Goal: Submit feedback/report problem

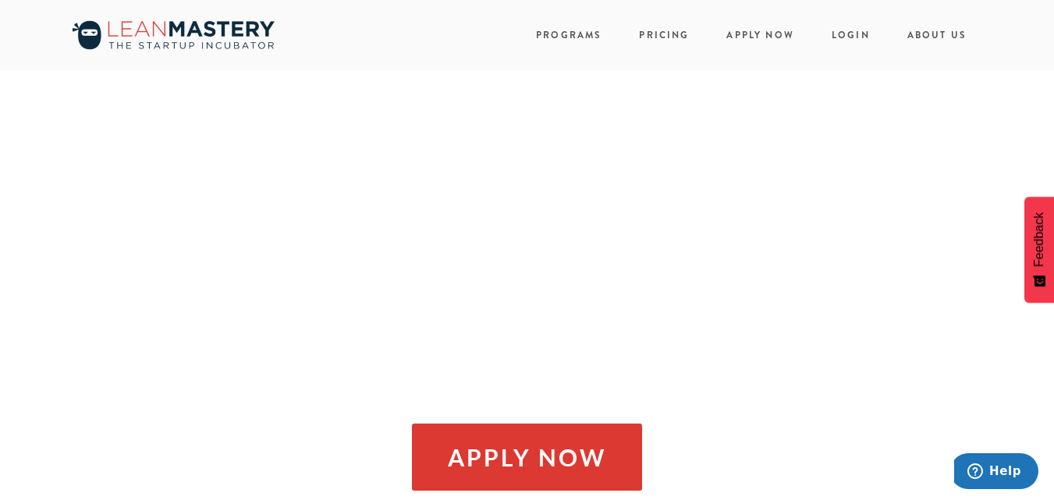
scroll to position [1092, 0]
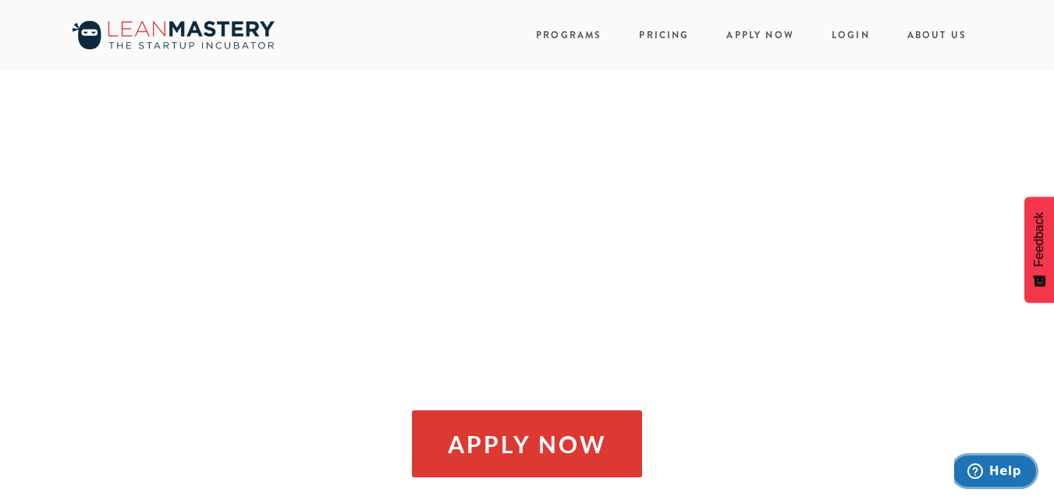
click at [1005, 464] on span "Help" at bounding box center [1005, 471] width 32 height 14
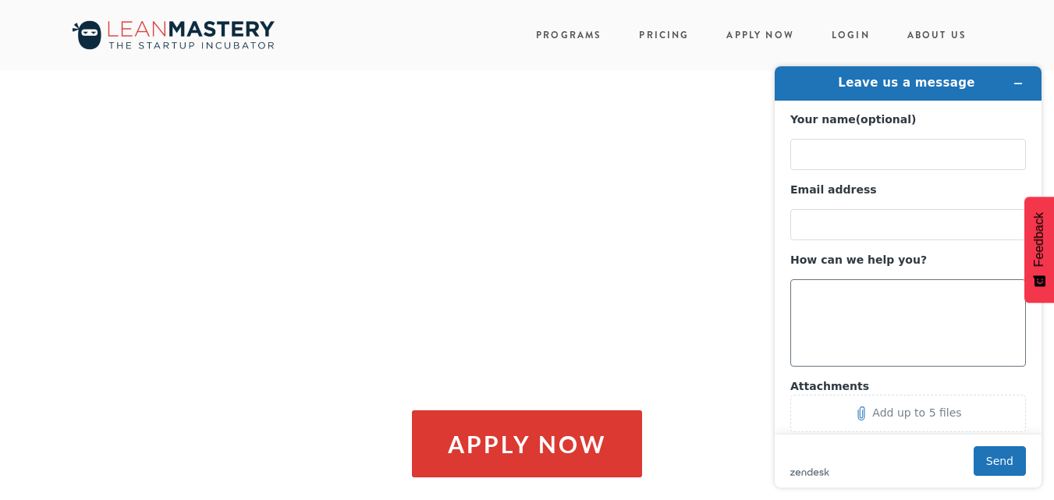
scroll to position [0, 0]
drag, startPoint x: 858, startPoint y: 277, endPoint x: 843, endPoint y: 307, distance: 33.1
click at [855, 282] on div "How can we help you?" at bounding box center [908, 310] width 236 height 114
drag, startPoint x: 843, startPoint y: 307, endPoint x: 840, endPoint y: 258, distance: 48.5
click at [842, 299] on textarea "How can we help you?" at bounding box center [908, 322] width 236 height 87
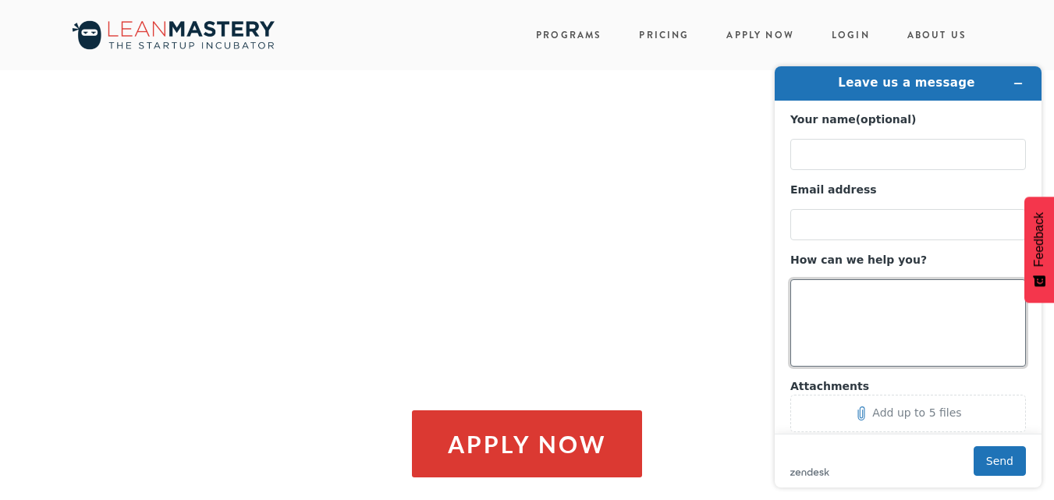
paste textarea "Would it be helpful to provide you with an updated cleaning quote for your busi…"
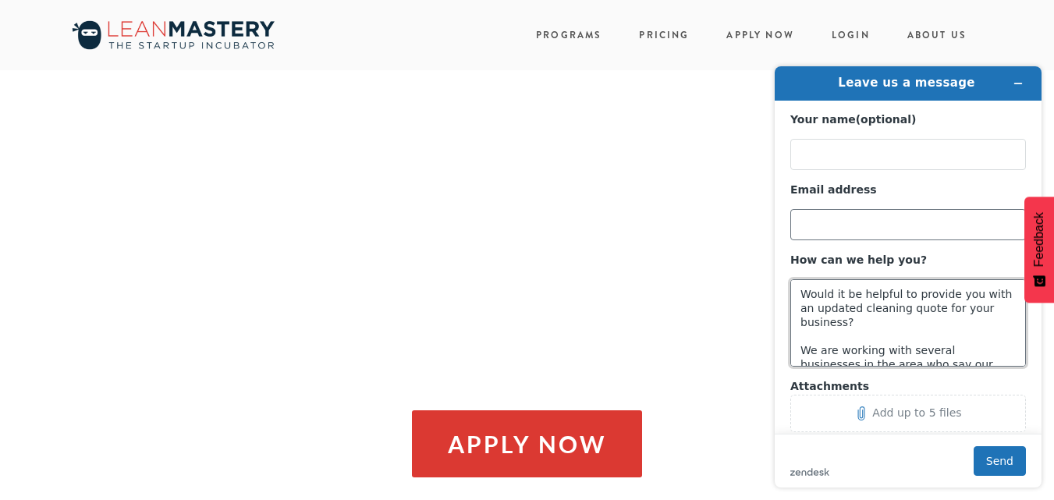
type textarea "Would it be helpful to provide you with an updated cleaning quote for your busi…"
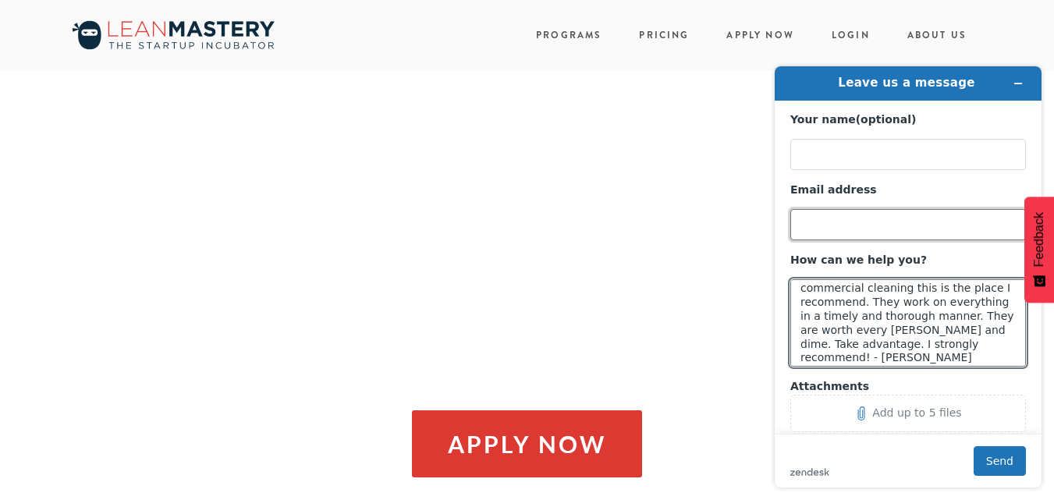
click at [836, 233] on input "Email address" at bounding box center [908, 224] width 236 height 31
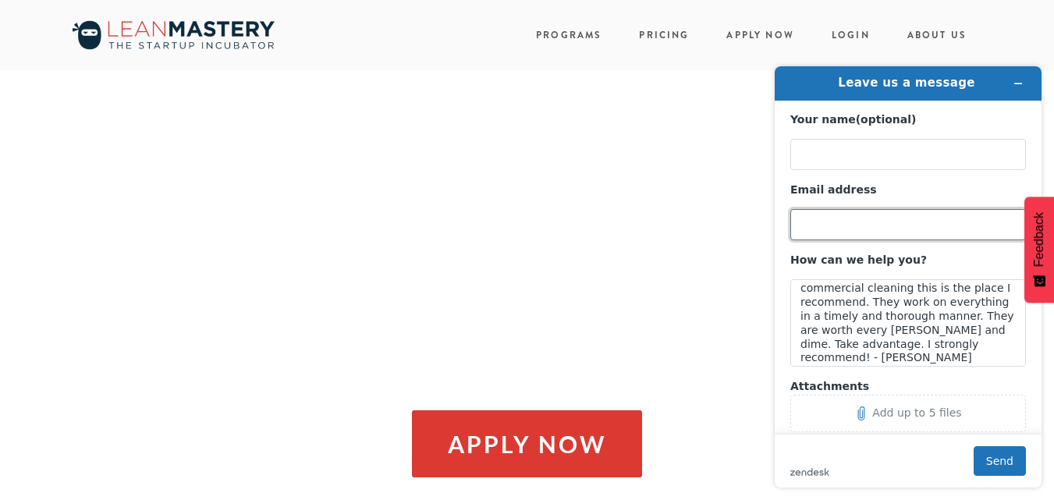
type input "[PERSON_NAME][EMAIL_ADDRESS][DOMAIN_NAME]"
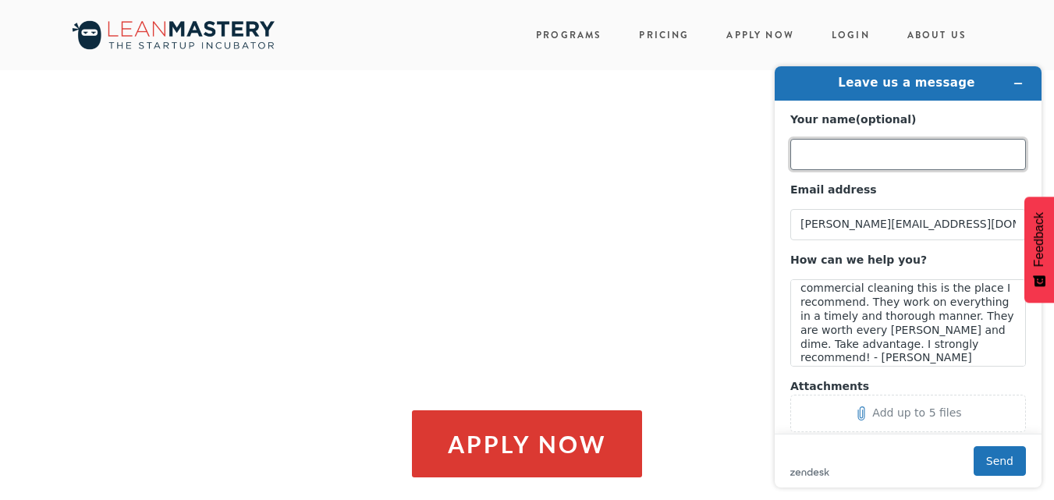
click at [834, 154] on input "Your name (optional)" at bounding box center [908, 154] width 236 height 31
type input "[PERSON_NAME]"
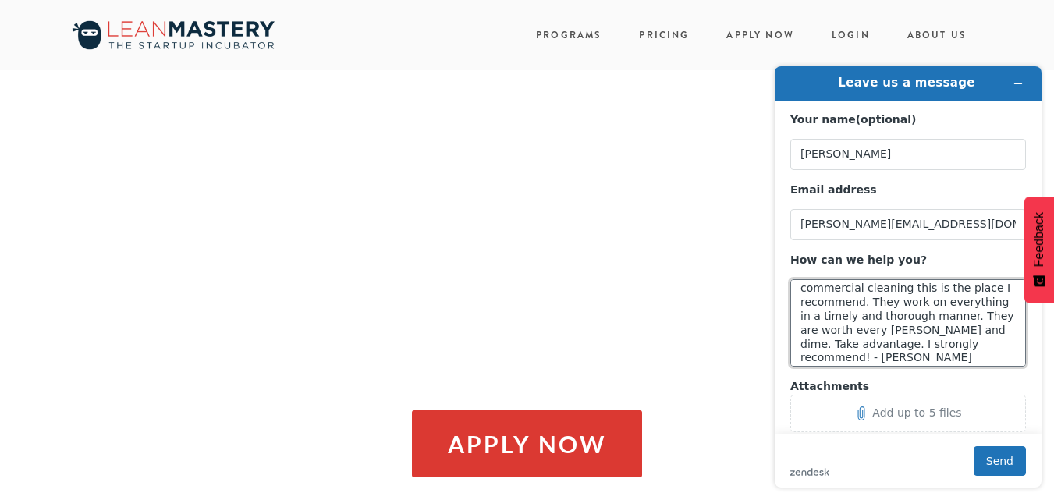
click at [902, 324] on textarea "Would it be helpful to provide you with an updated cleaning quote for your busi…" at bounding box center [908, 322] width 236 height 87
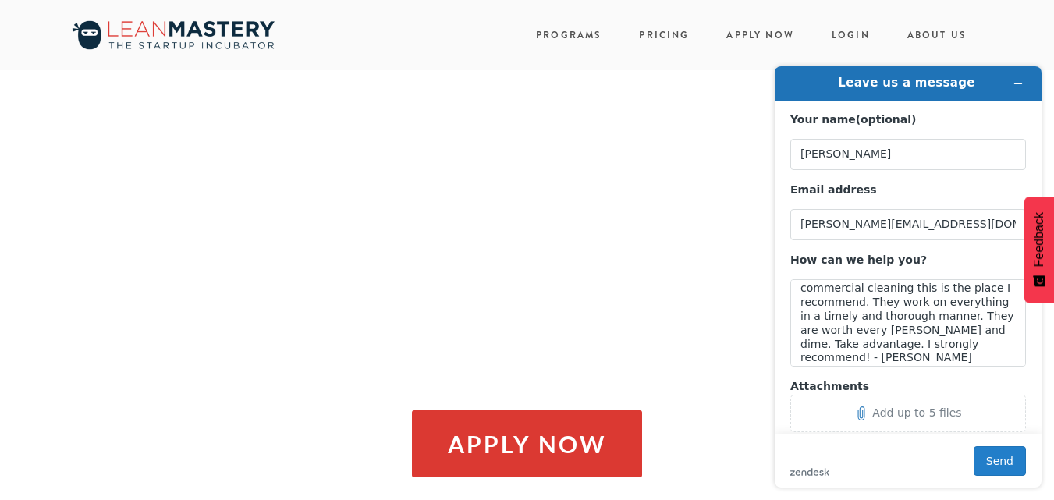
click at [988, 469] on button "Send" at bounding box center [999, 461] width 52 height 30
